Goal: Information Seeking & Learning: Learn about a topic

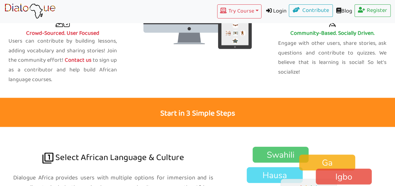
scroll to position [489, 0]
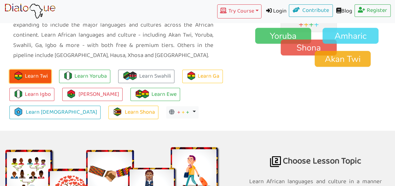
click at [34, 70] on button "Learn Twi" at bounding box center [30, 76] width 42 height 13
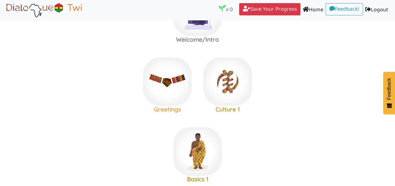
scroll to position [50, 0]
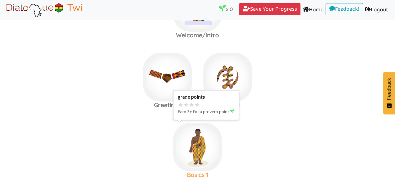
click at [194, 32] on img at bounding box center [197, 7] width 49 height 49
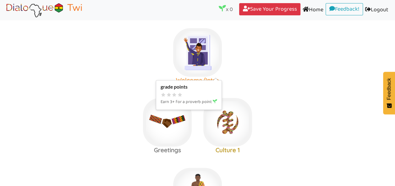
click at [188, 46] on img at bounding box center [197, 52] width 49 height 49
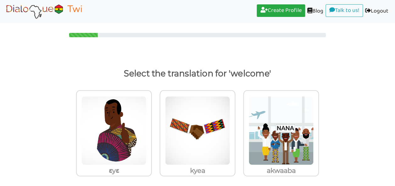
click at [36, 94] on div "ɛyɛ kyea akwaaba" at bounding box center [197, 140] width 395 height 106
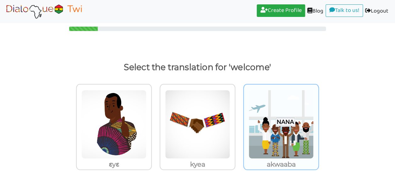
click at [146, 117] on img at bounding box center [113, 124] width 65 height 69
click at [156, 118] on input "akwaaba" at bounding box center [153, 120] width 5 height 5
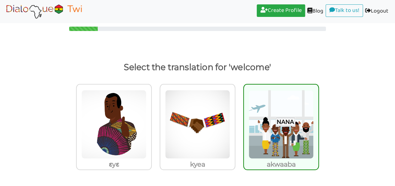
scroll to position [0, 0]
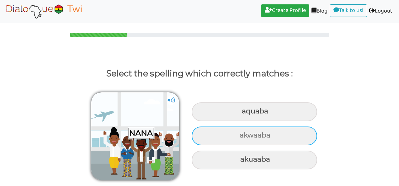
click at [247, 121] on div "akwaaba" at bounding box center [255, 112] width 126 height 19
click at [245, 114] on input "akwaaba" at bounding box center [243, 112] width 4 height 4
radio input "true"
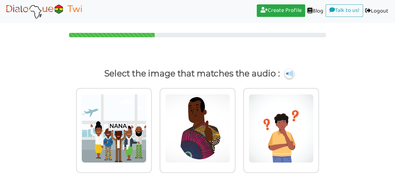
click at [193, 70] on p "Select the image that matches the audio :" at bounding box center [197, 73] width 375 height 15
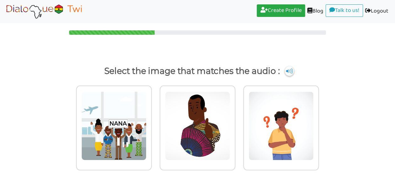
scroll to position [3, 0]
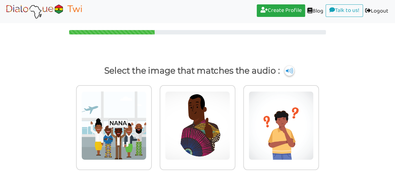
click at [286, 70] on img at bounding box center [288, 71] width 9 height 10
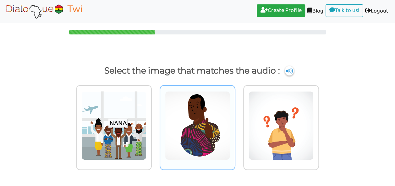
click at [146, 115] on img at bounding box center [113, 125] width 65 height 69
click at [156, 120] on input "radio" at bounding box center [153, 122] width 5 height 5
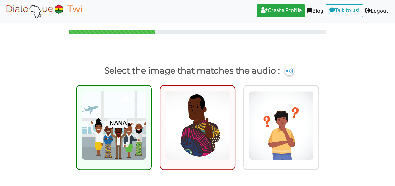
click at [121, 126] on img at bounding box center [113, 125] width 65 height 69
click at [151, 124] on input "radio" at bounding box center [153, 122] width 5 height 5
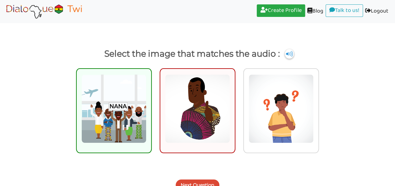
scroll to position [28, 0]
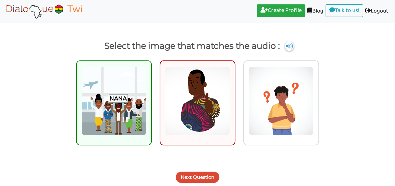
click at [208, 173] on button "Next Question" at bounding box center [197, 177] width 44 height 11
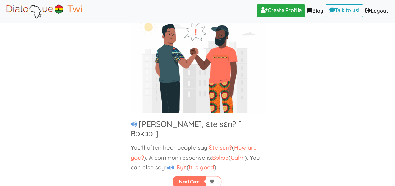
scroll to position [58, 0]
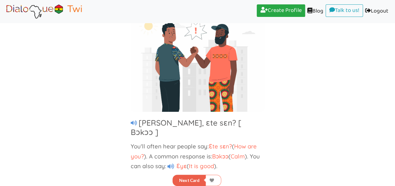
click at [189, 178] on button "Next Card" at bounding box center [188, 180] width 33 height 11
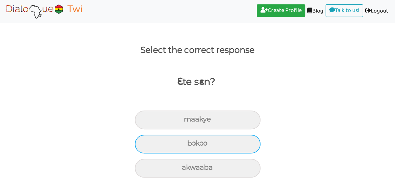
click at [192, 130] on div "bɔkɔɔ" at bounding box center [198, 120] width 126 height 19
click at [188, 122] on input "bɔkɔɔ" at bounding box center [186, 120] width 4 height 4
radio input "true"
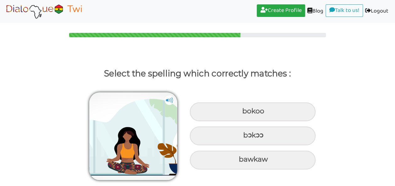
scroll to position [0, 0]
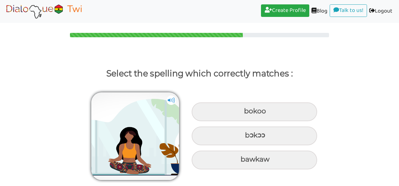
click at [358, 113] on div "bokoo bɔkɔɔ bawkaw" at bounding box center [199, 133] width 399 height 98
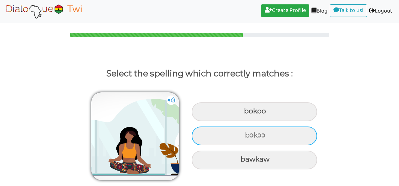
click at [287, 121] on div "bɔkɔɔ" at bounding box center [255, 112] width 126 height 19
click at [247, 114] on input "bɔkɔɔ" at bounding box center [245, 112] width 4 height 4
radio input "true"
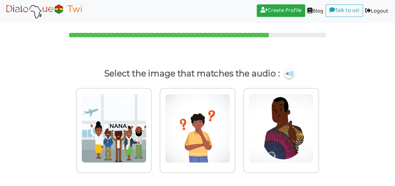
scroll to position [3, 0]
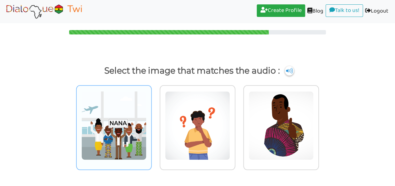
click at [121, 132] on img at bounding box center [113, 125] width 65 height 69
click at [151, 124] on input "radio" at bounding box center [153, 122] width 5 height 5
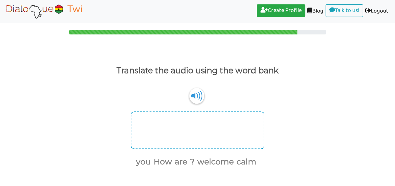
click at [230, 138] on div at bounding box center [197, 131] width 133 height 38
click at [166, 166] on button "How" at bounding box center [161, 162] width 20 height 12
click at [170, 165] on button "are" at bounding box center [169, 162] width 15 height 12
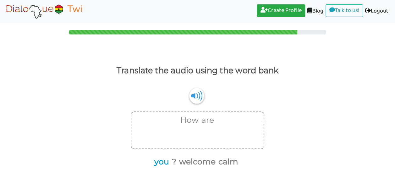
click at [165, 164] on button "you" at bounding box center [160, 162] width 17 height 12
click at [164, 161] on button "?" at bounding box center [164, 162] width 7 height 12
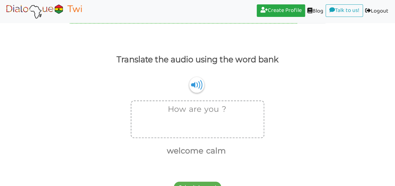
scroll to position [24, 0]
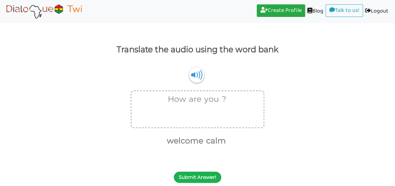
click at [208, 175] on button "Submit Answer!" at bounding box center [197, 177] width 47 height 11
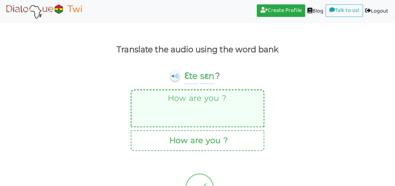
scroll to position [0, 0]
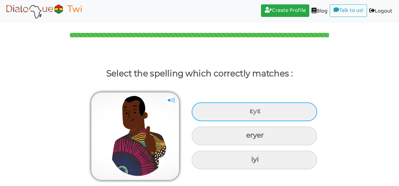
click at [234, 112] on div "ɛyɛ" at bounding box center [255, 112] width 126 height 19
click at [248, 112] on input "ɛyɛ" at bounding box center [250, 112] width 4 height 4
radio input "true"
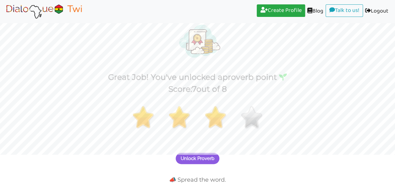
scroll to position [46, 0]
